Goal: Obtain resource: Obtain resource

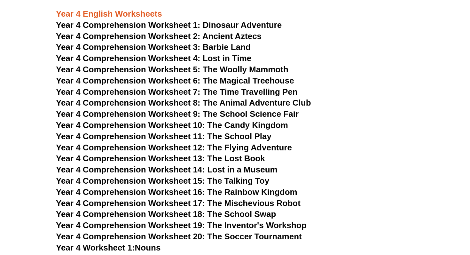
scroll to position [2274, 0]
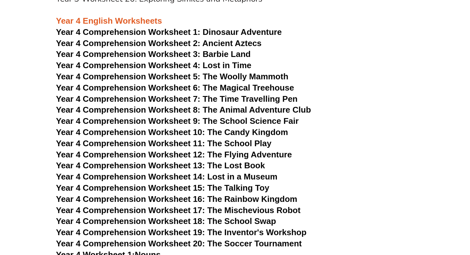
click at [157, 55] on span "Year 4 Comprehension Worksheet 3: Barbie Land" at bounding box center [153, 54] width 195 height 10
click at [229, 196] on span "Year 4 Comprehension Worksheet 16: The Rainbow Kingdom" at bounding box center [176, 199] width 241 height 10
click at [215, 30] on span "Dinosaur Adventure" at bounding box center [242, 32] width 79 height 10
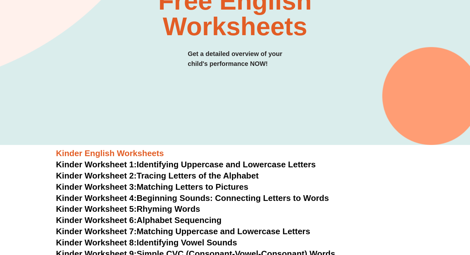
scroll to position [0, 0]
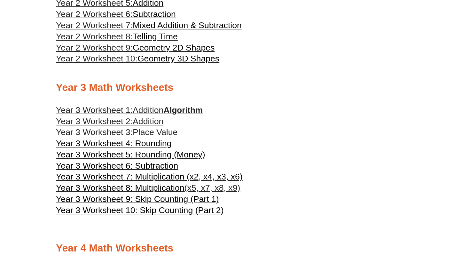
scroll to position [585, 0]
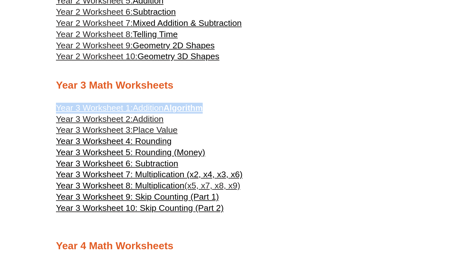
click at [124, 110] on span "Year 3 Worksheet 1:" at bounding box center [94, 108] width 77 height 10
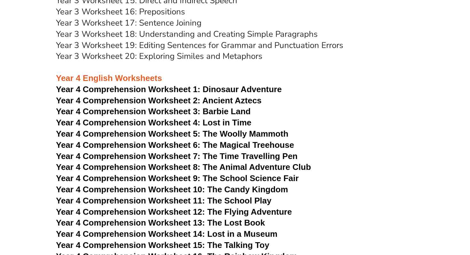
scroll to position [2216, 0]
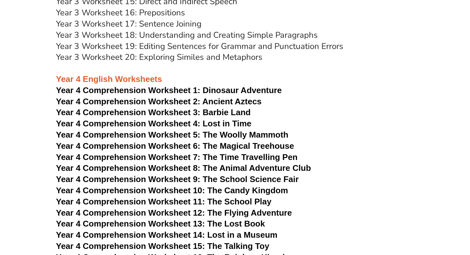
click at [253, 87] on span "Dinosaur Adventure" at bounding box center [242, 90] width 79 height 10
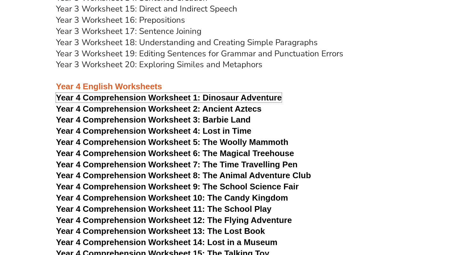
scroll to position [2207, 0]
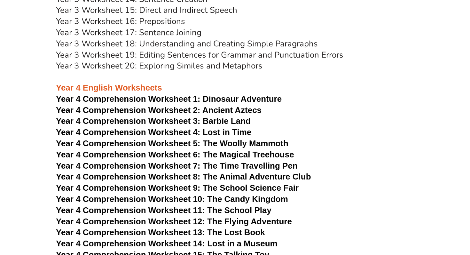
click at [275, 131] on h3 "Year 4 Comprehension Worksheet 4: Lost in Time" at bounding box center [235, 132] width 358 height 11
click at [265, 155] on span "Year 4 Comprehension Worksheet 6: The Magical Treehouse" at bounding box center [175, 155] width 238 height 10
